Goal: Navigation & Orientation: Find specific page/section

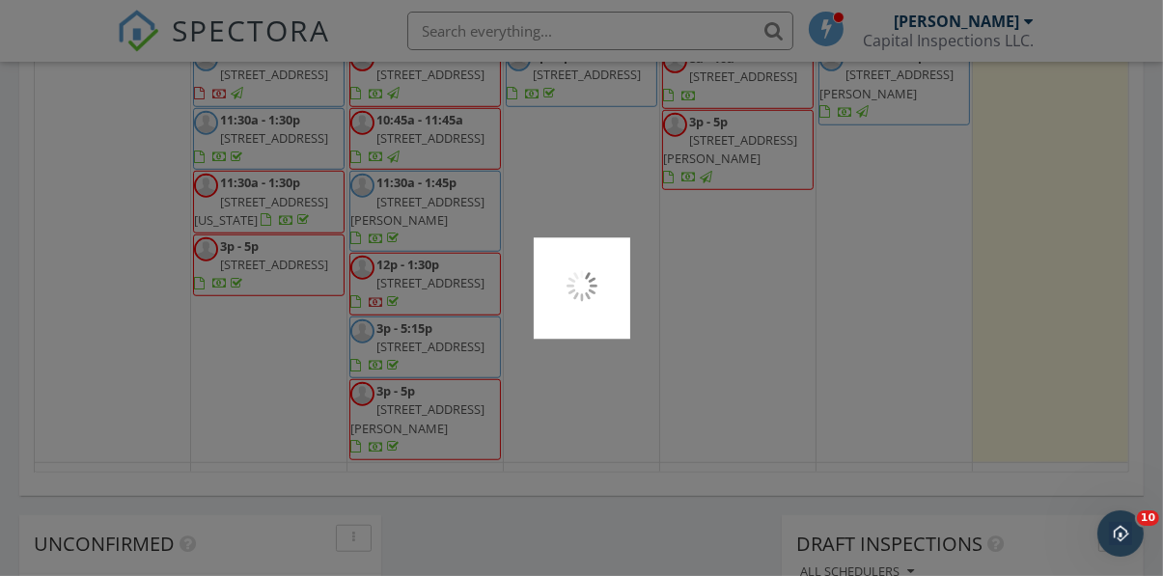
scroll to position [1400, 0]
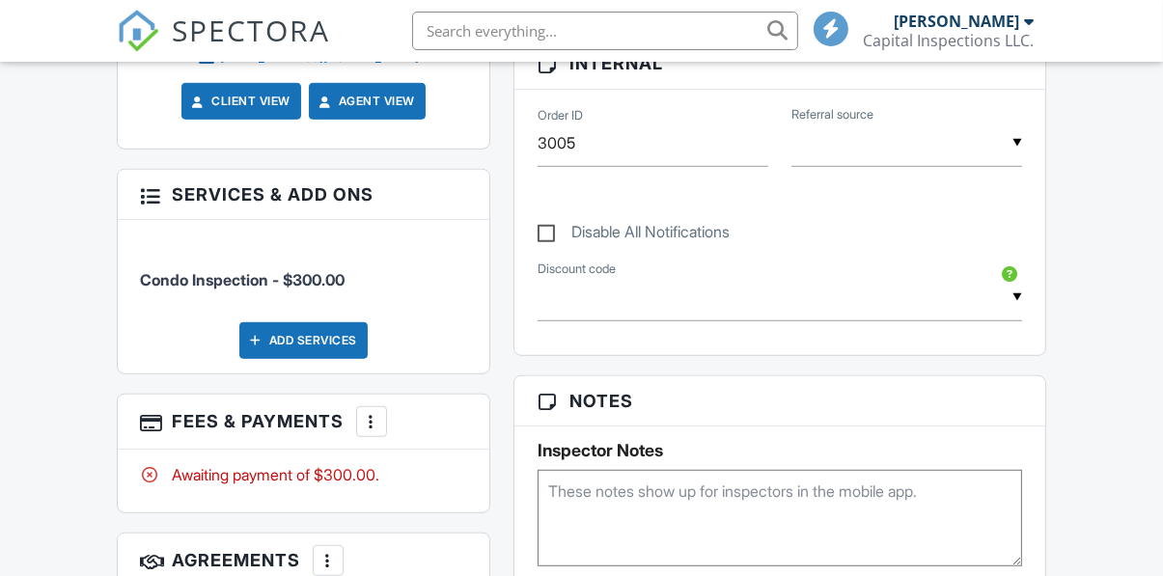
scroll to position [1068, 0]
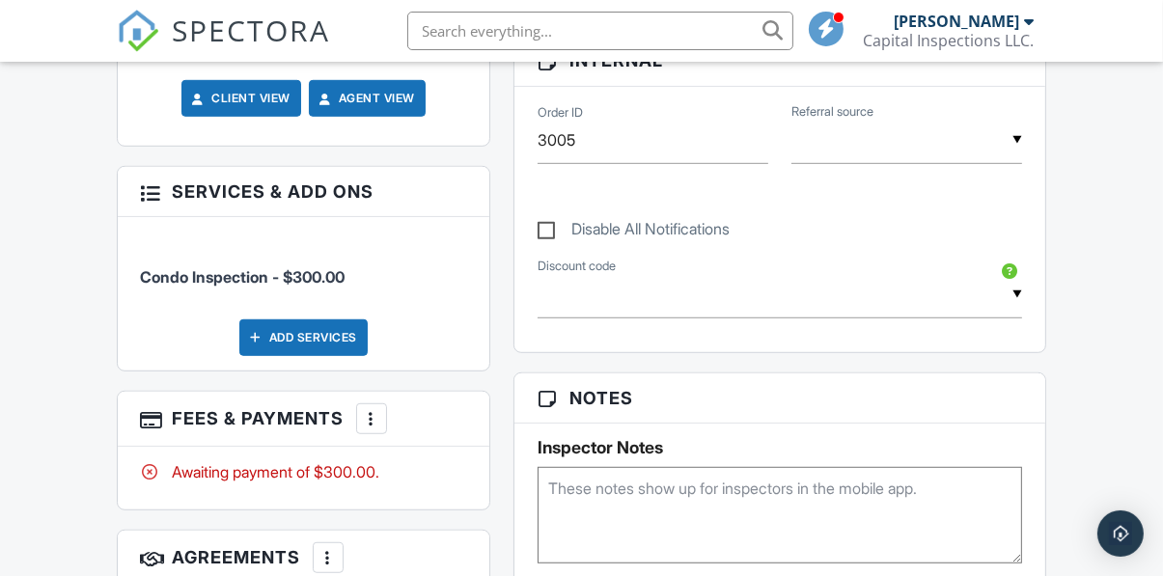
click at [380, 409] on div at bounding box center [371, 418] width 19 height 19
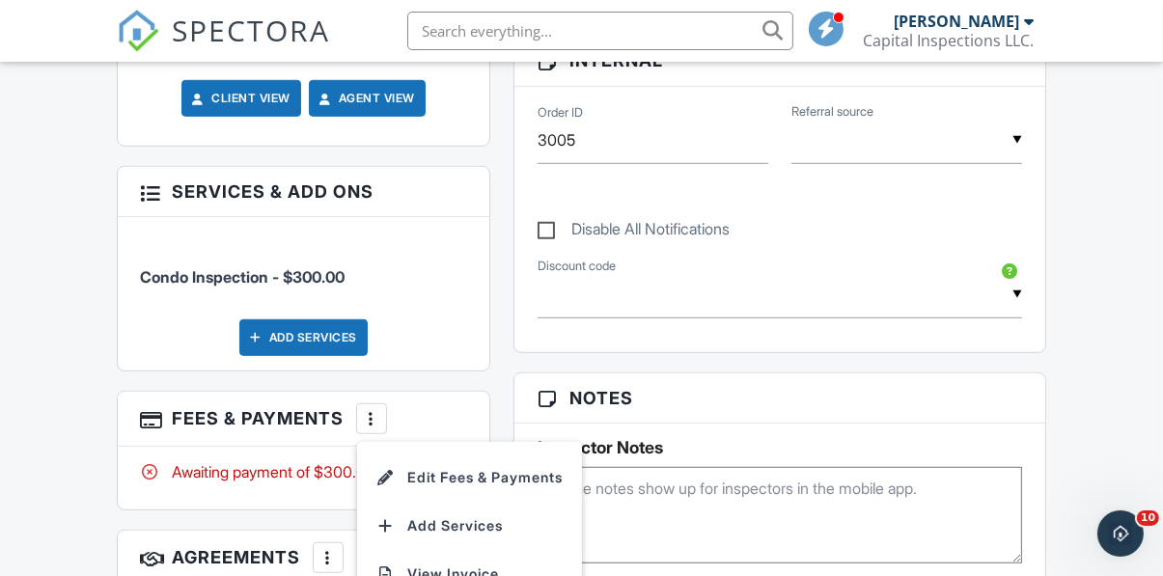
scroll to position [0, 0]
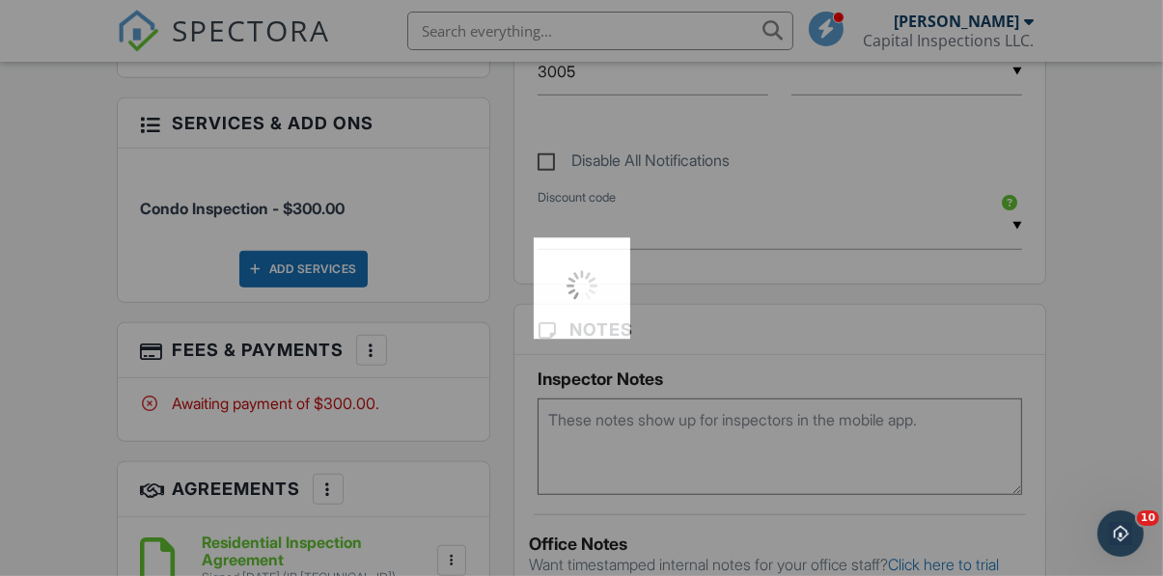
scroll to position [1150, 0]
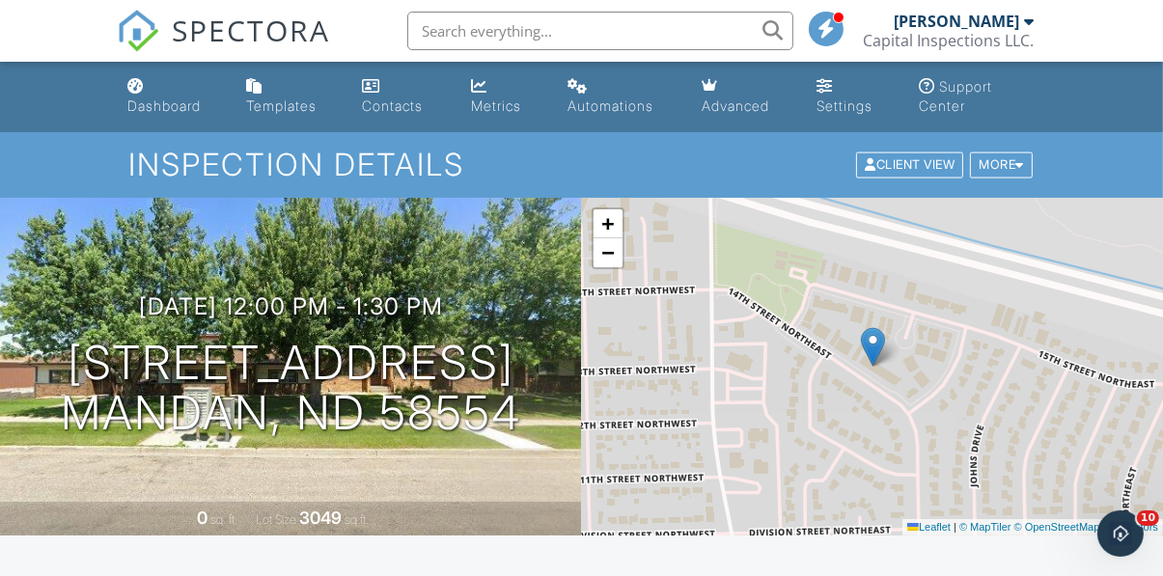
click at [504, 110] on div "Metrics" at bounding box center [496, 106] width 50 height 16
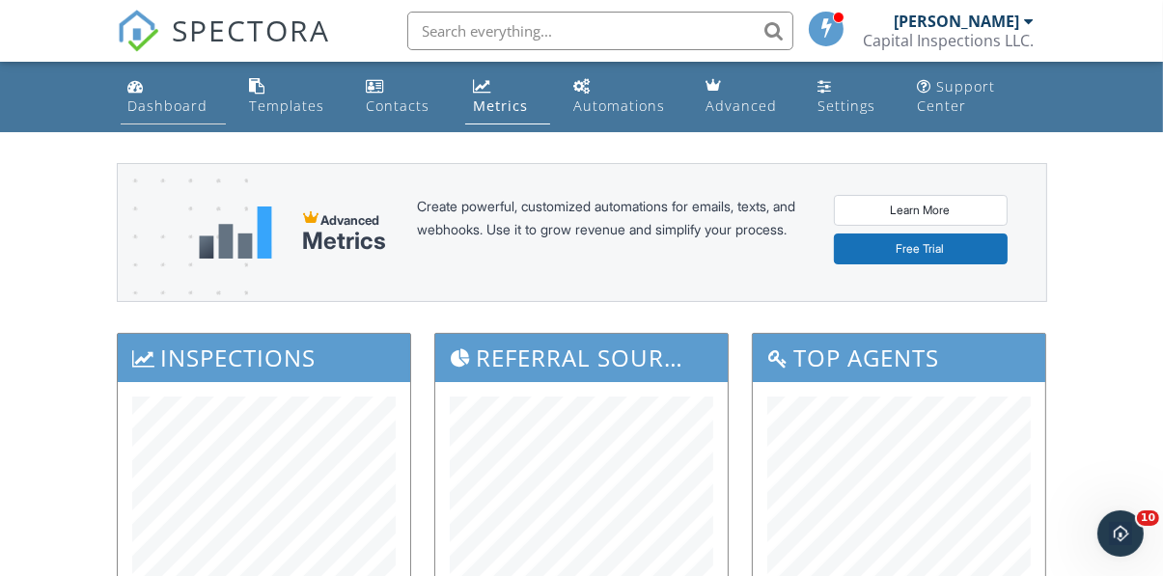
click at [137, 101] on div "Dashboard" at bounding box center [168, 106] width 80 height 18
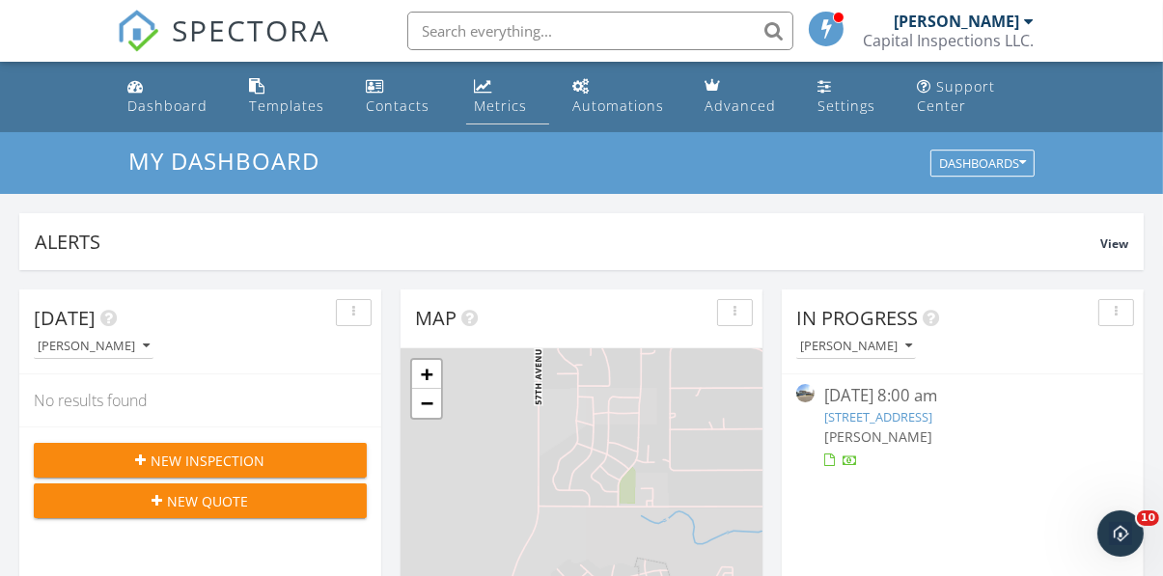
click at [488, 100] on div "Metrics" at bounding box center [500, 106] width 53 height 18
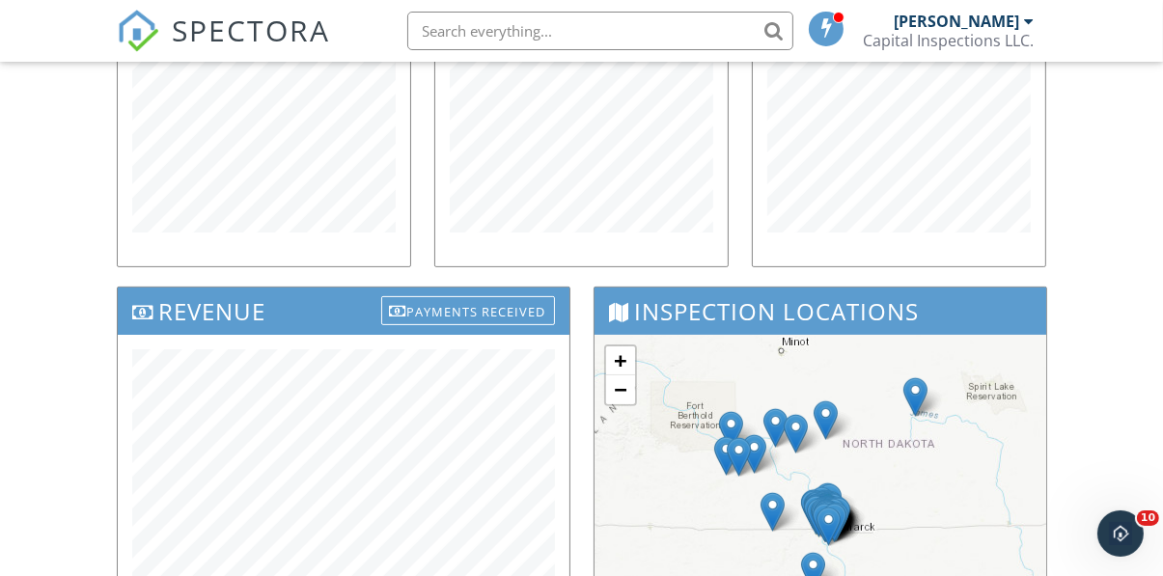
scroll to position [457, 0]
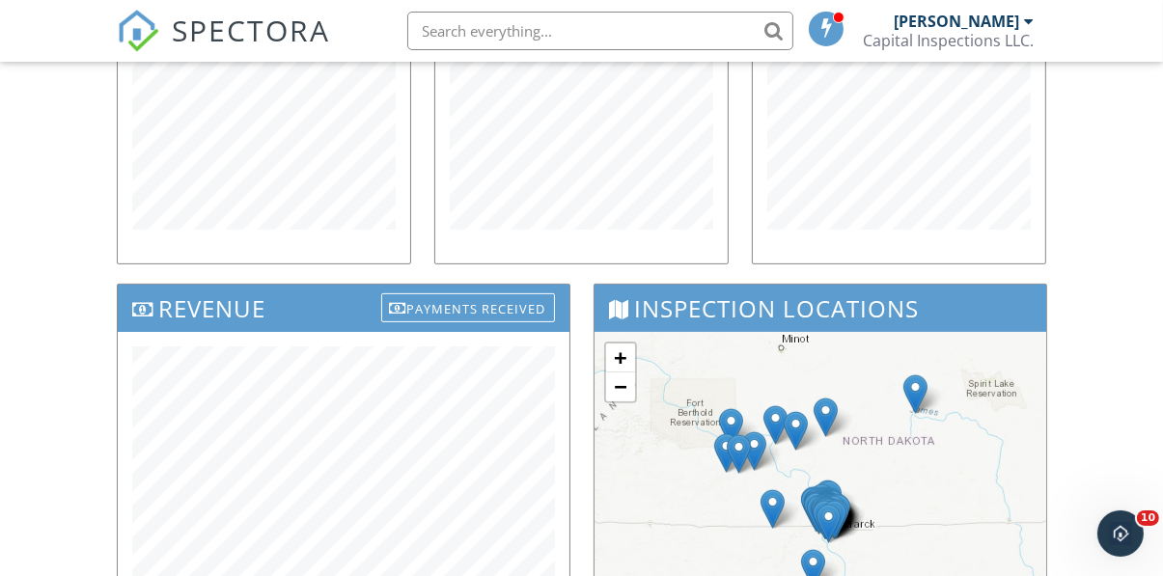
click at [52, 204] on div "Dashboard Templates Contacts Metrics Automations Advanced Settings Support Cent…" at bounding box center [581, 325] width 1163 height 1441
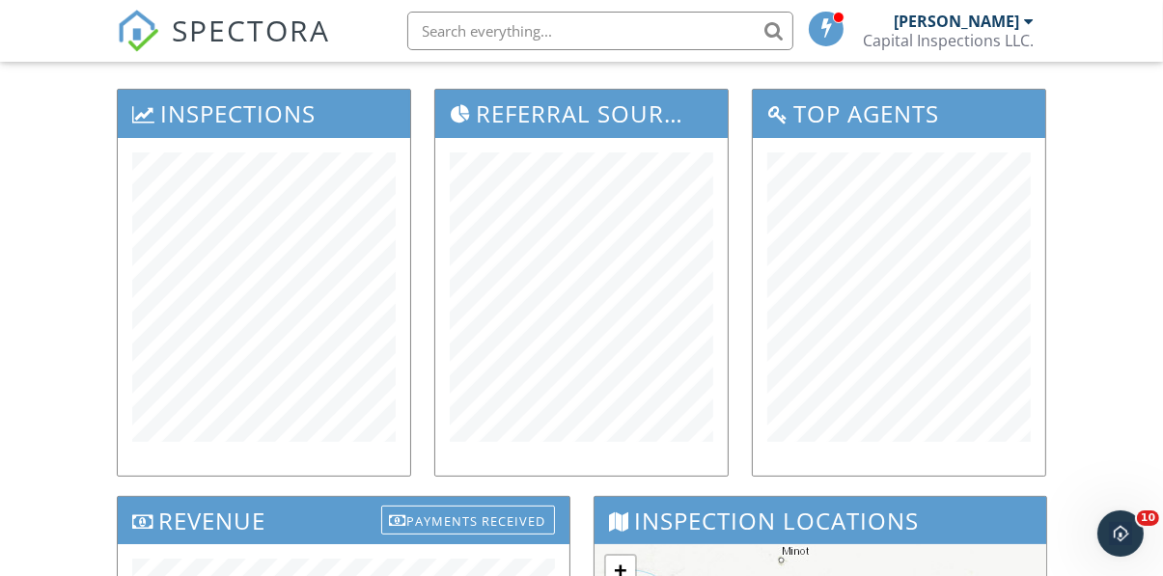
scroll to position [245, 0]
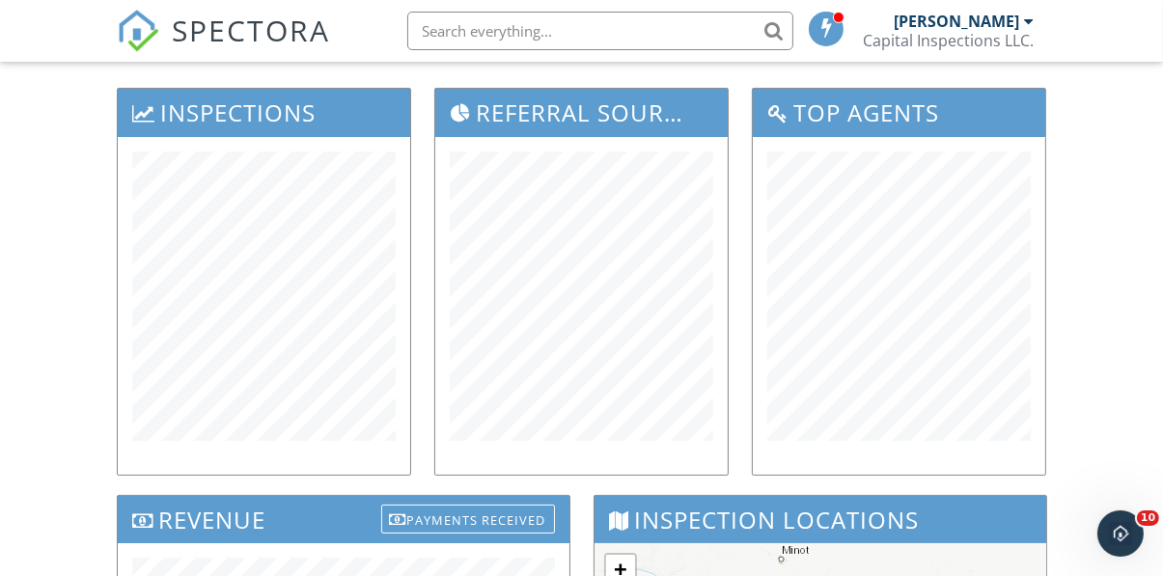
click at [43, 235] on div "Dashboard Templates Contacts Metrics Automations Advanced Settings Support Cent…" at bounding box center [581, 537] width 1163 height 1441
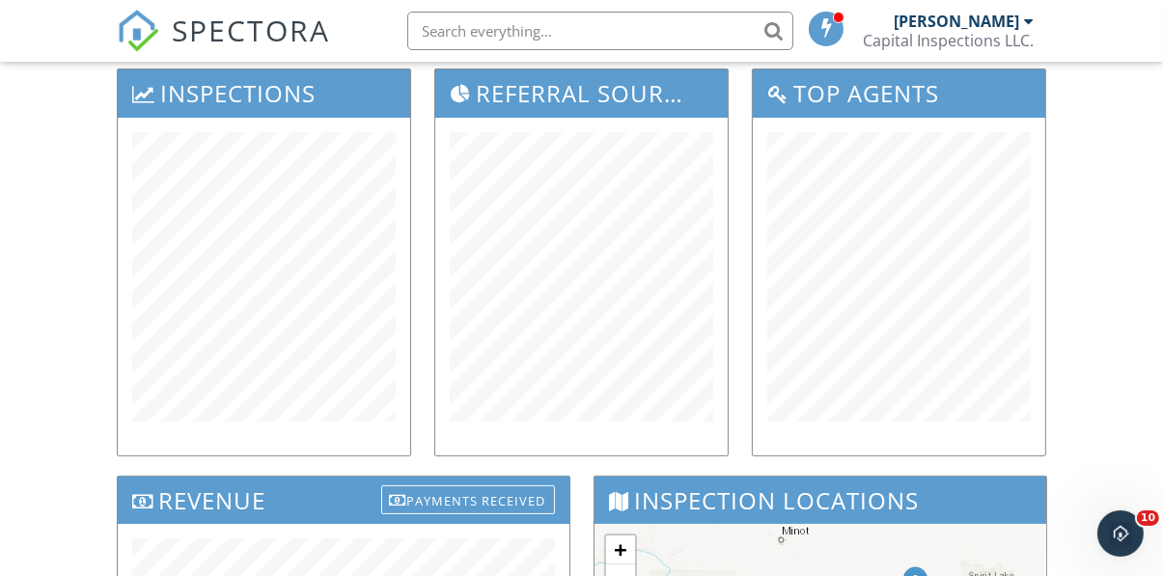
scroll to position [265, 0]
